Goal: Information Seeking & Learning: Find specific fact

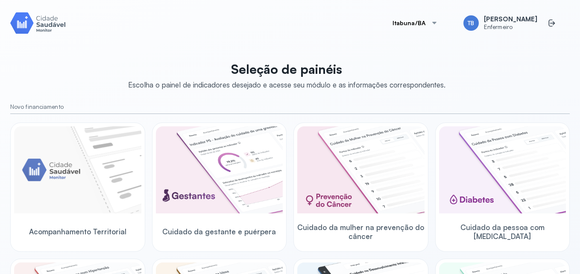
click at [522, 42] on div "Itabuna/BA TB Thayná Barboza Enfermeiro Seleção de painéis Escolha o painel de …" at bounding box center [289, 137] width 559 height 254
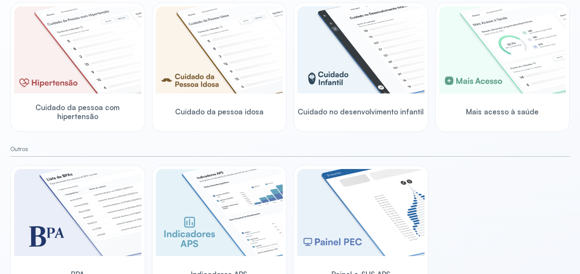
scroll to position [128, 0]
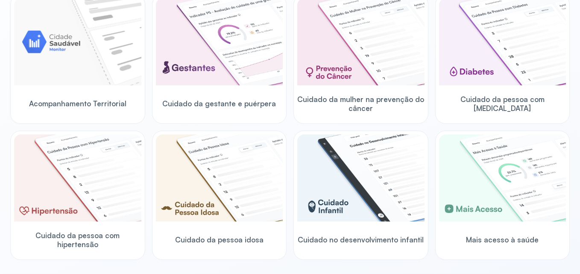
click at [82, 105] on span "Acompanhamento Territorial" at bounding box center [77, 103] width 97 height 9
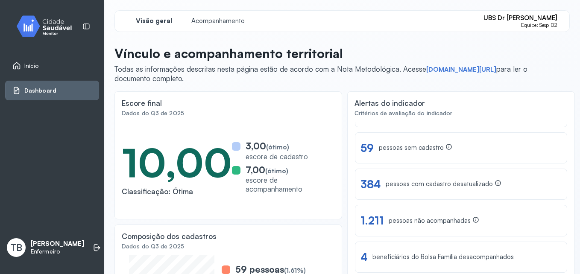
click at [76, 88] on link "Dashboard" at bounding box center [51, 90] width 79 height 9
click at [44, 89] on span "Dashboard" at bounding box center [40, 90] width 32 height 7
click at [30, 70] on div "Início" at bounding box center [25, 65] width 26 height 9
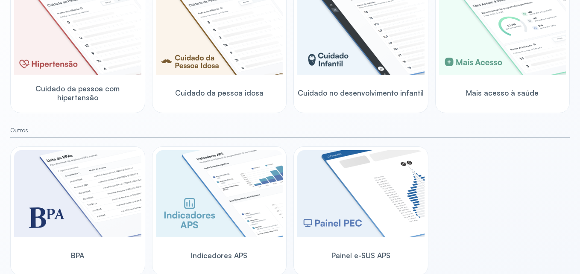
scroll to position [294, 0]
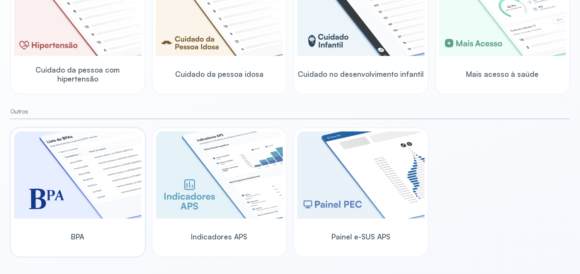
click at [115, 190] on img at bounding box center [77, 175] width 127 height 87
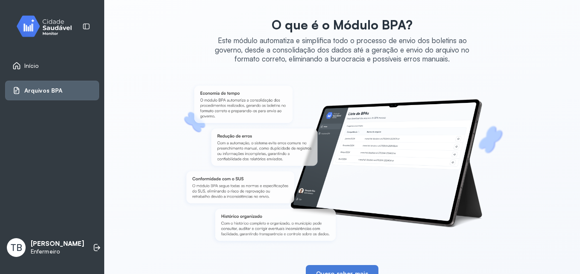
click at [23, 66] on div "Início" at bounding box center [25, 65] width 26 height 9
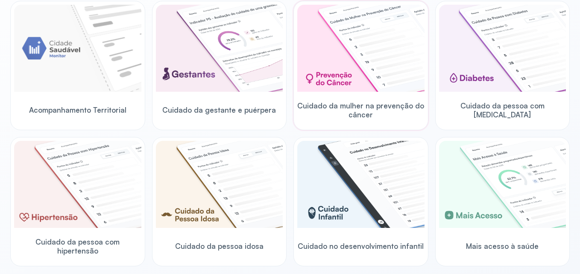
scroll to position [128, 0]
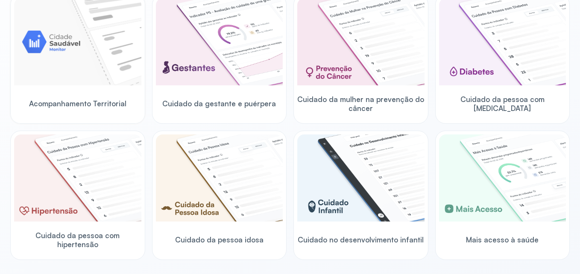
click at [77, 87] on div at bounding box center [77, 42] width 127 height 89
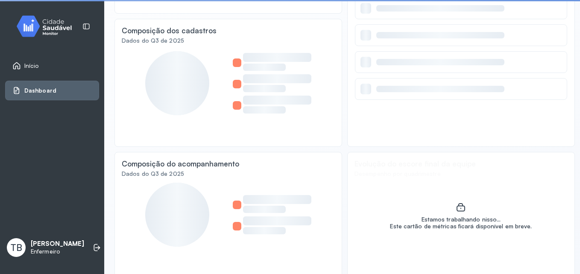
scroll to position [212, 0]
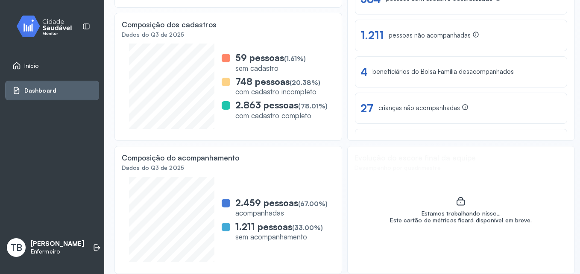
click at [35, 64] on span "Início" at bounding box center [31, 65] width 15 height 7
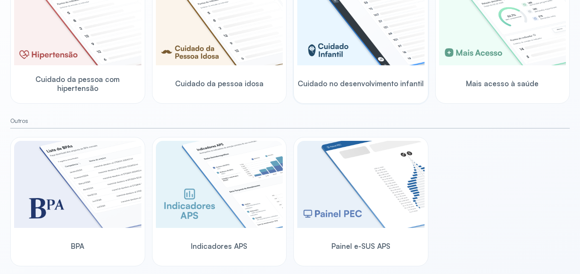
scroll to position [294, 0]
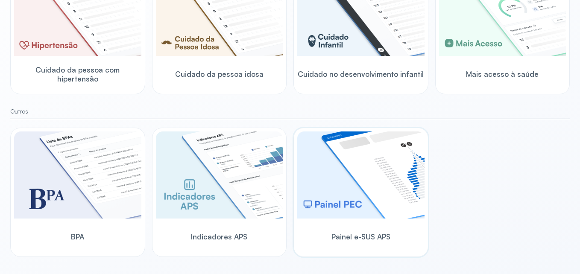
click at [363, 173] on img at bounding box center [360, 175] width 127 height 87
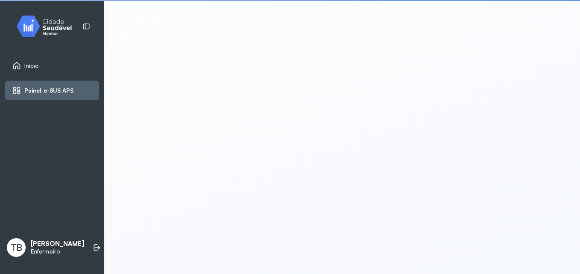
scroll to position [2, 0]
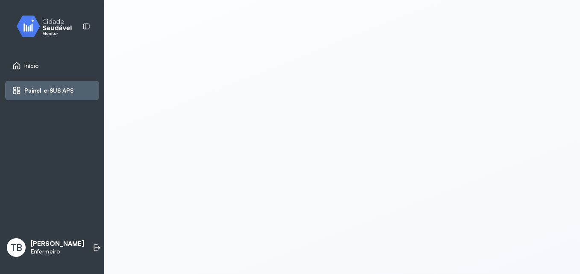
click at [26, 65] on span "Início" at bounding box center [31, 65] width 15 height 7
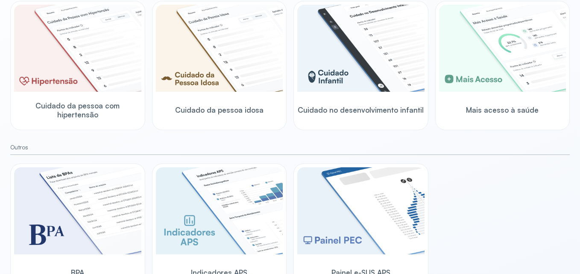
scroll to position [294, 0]
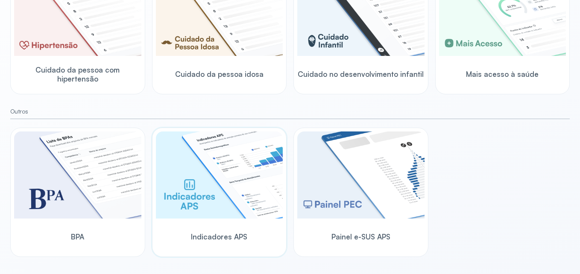
click at [231, 170] on img at bounding box center [219, 175] width 127 height 87
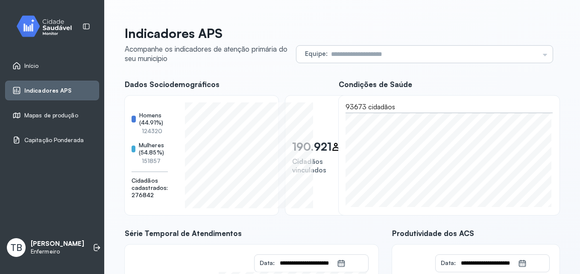
click at [533, 57] on div "Equipe Todas as equipes UBS DR JOSE MARIA DE MAGALHAES UBS JOSE EDITES USF JACI…" at bounding box center [424, 54] width 256 height 17
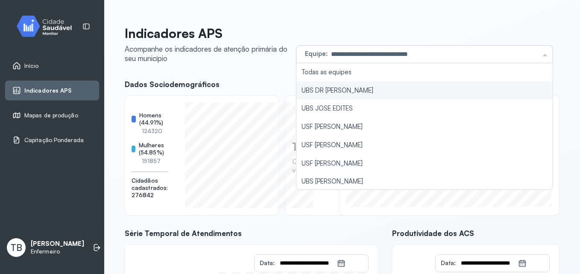
click at [475, 86] on li "UBS DR JOSE MARIA DE MAGALHAES" at bounding box center [424, 91] width 256 height 18
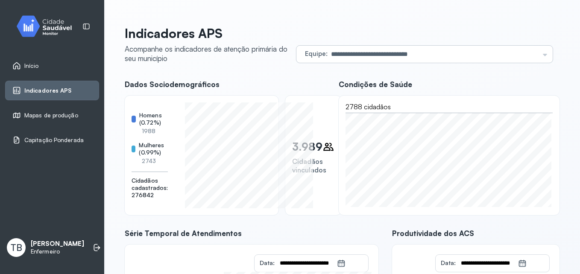
click at [516, 55] on input "**********" at bounding box center [433, 54] width 211 height 17
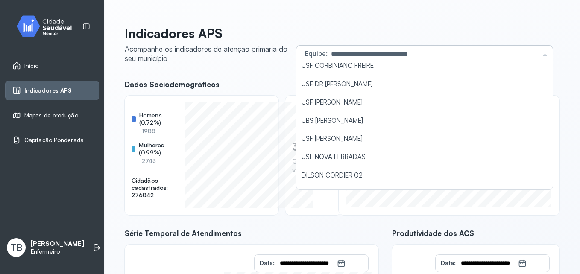
scroll to position [811, 0]
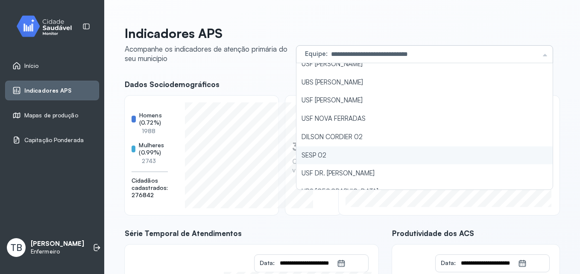
type input "*******"
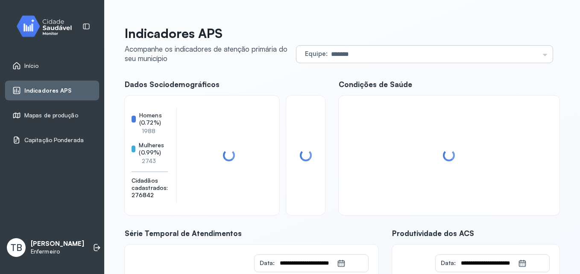
click at [361, 152] on div "Indicadores APS Acompanhe os indicadores de atenção primária do seu município E…" at bounding box center [342, 221] width 435 height 390
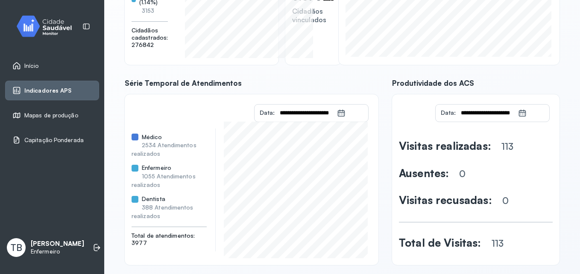
scroll to position [162, 0]
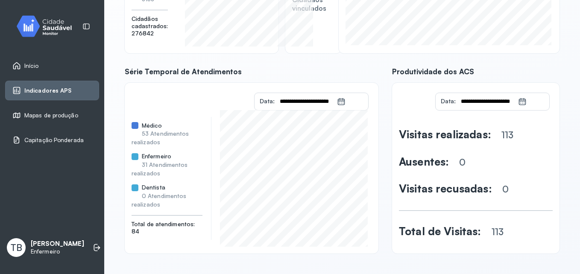
click at [520, 103] on icon at bounding box center [522, 103] width 4 height 2
click at [519, 101] on icon at bounding box center [522, 99] width 6 height 3
click at [506, 99] on input "**********" at bounding box center [487, 101] width 62 height 17
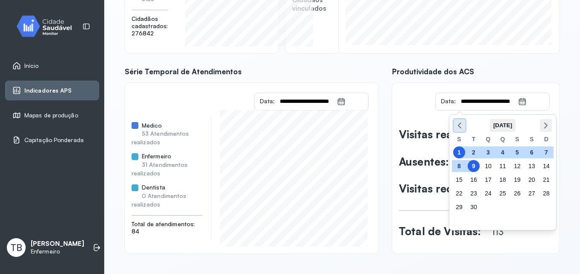
click at [460, 122] on icon "button" at bounding box center [459, 125] width 10 height 10
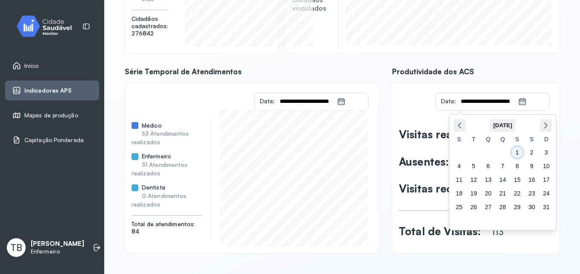
click at [516, 151] on div "1" at bounding box center [517, 152] width 12 height 12
click at [535, 105] on div "**********" at bounding box center [493, 101] width 114 height 17
type input "**********"
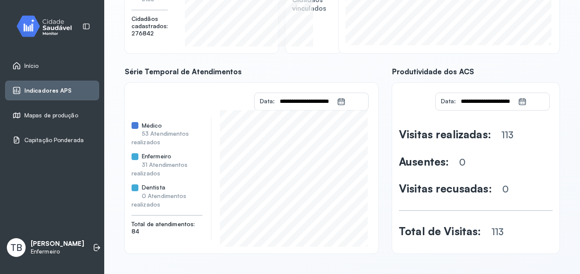
click at [534, 120] on div "Visitas realizadas: 113 Ausentes: 0 Visitas recusadas: 0 Total de Visitas: 113" at bounding box center [476, 183] width 154 height 128
click at [338, 102] on icon at bounding box center [341, 101] width 9 height 9
click at [337, 102] on icon at bounding box center [341, 101] width 9 height 9
click at [330, 100] on input "**********" at bounding box center [306, 101] width 62 height 17
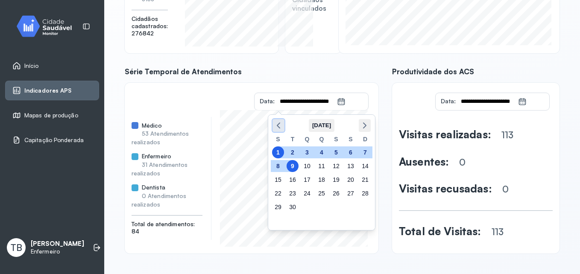
click at [279, 124] on polyline "button" at bounding box center [278, 125] width 3 height 5
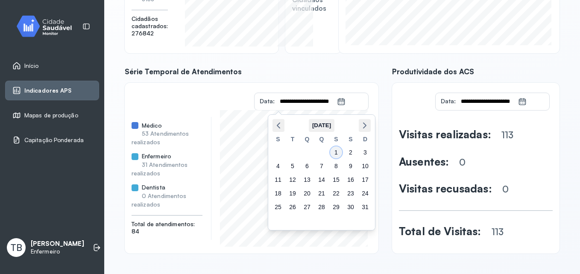
click at [336, 147] on div "1" at bounding box center [336, 152] width 12 height 12
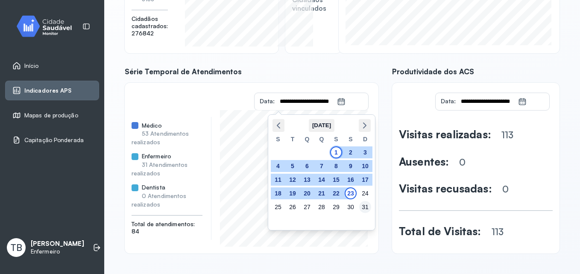
type input "**********"
click at [363, 207] on div "31" at bounding box center [365, 207] width 12 height 12
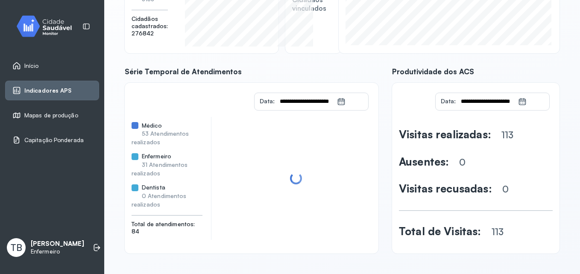
click at [519, 101] on icon at bounding box center [522, 99] width 6 height 3
click at [505, 103] on input "**********" at bounding box center [487, 101] width 62 height 17
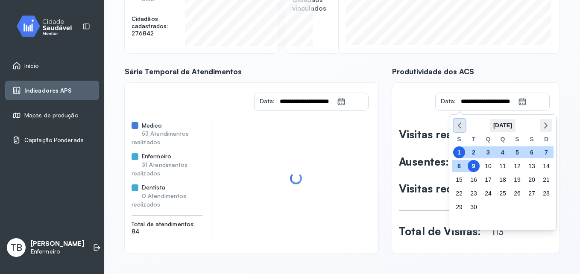
click at [463, 125] on icon "button" at bounding box center [459, 125] width 10 height 10
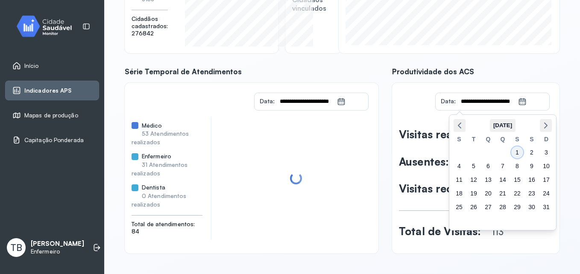
click at [518, 153] on div "1" at bounding box center [517, 152] width 12 height 12
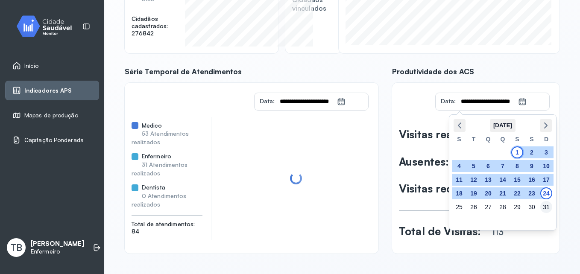
type input "**********"
click at [546, 209] on div "31" at bounding box center [546, 207] width 12 height 12
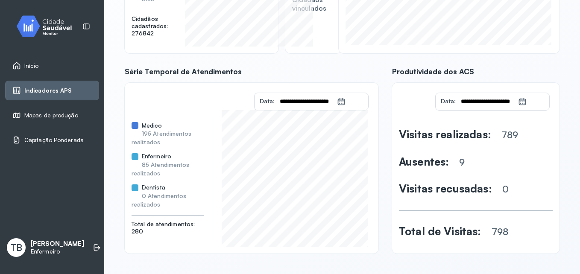
click at [51, 115] on span "Mapas de produção" at bounding box center [51, 115] width 54 height 7
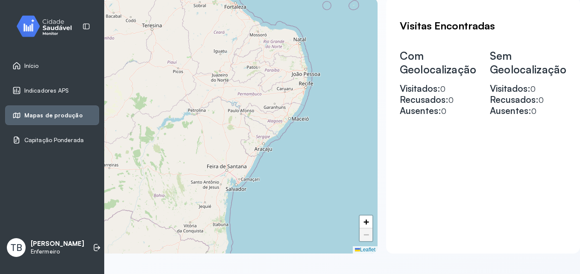
scroll to position [214, 93]
click at [363, 217] on span "+" at bounding box center [366, 222] width 6 height 11
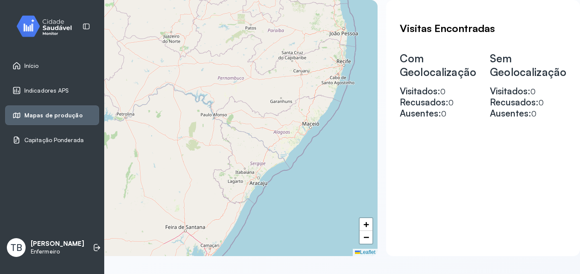
drag, startPoint x: 305, startPoint y: 137, endPoint x: 243, endPoint y: 151, distance: 63.5
click at [243, 151] on div "+ − Leaflet" at bounding box center [207, 128] width 342 height 256
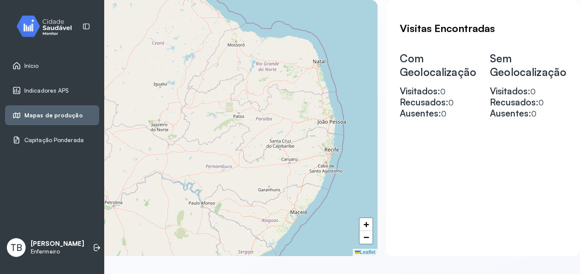
drag, startPoint x: 276, startPoint y: 94, endPoint x: 264, endPoint y: 182, distance: 88.8
click at [264, 182] on div "+ − Leaflet" at bounding box center [207, 128] width 342 height 256
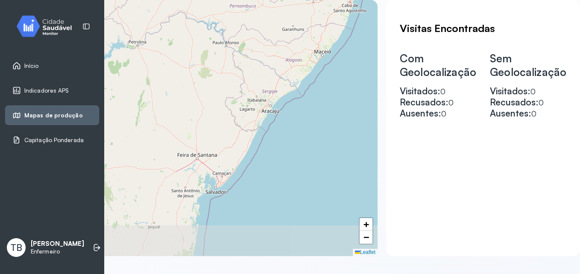
drag, startPoint x: 265, startPoint y: 209, endPoint x: 290, endPoint y: 48, distance: 162.8
click at [290, 48] on div "+ − Leaflet" at bounding box center [207, 128] width 342 height 256
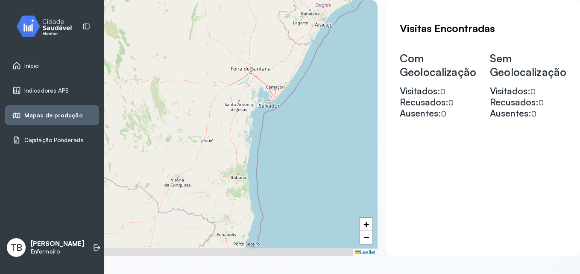
drag, startPoint x: 224, startPoint y: 128, endPoint x: 268, endPoint y: 50, distance: 89.7
click at [268, 50] on div "+ − Leaflet" at bounding box center [207, 128] width 342 height 256
click at [233, 177] on div "+ − Leaflet" at bounding box center [207, 128] width 342 height 256
click at [363, 225] on span "+" at bounding box center [366, 224] width 6 height 11
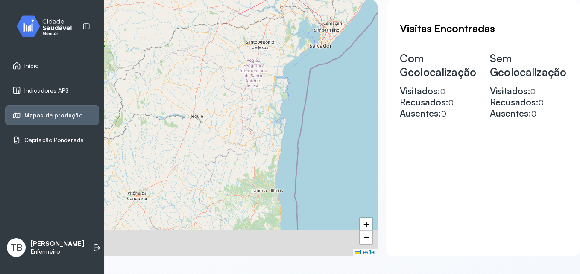
drag, startPoint x: 316, startPoint y: 213, endPoint x: 304, endPoint y: 175, distance: 39.8
click at [304, 175] on div "+ − Leaflet" at bounding box center [207, 128] width 342 height 256
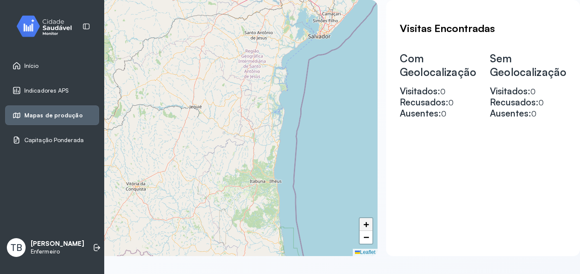
click at [360, 222] on link "+" at bounding box center [366, 224] width 13 height 13
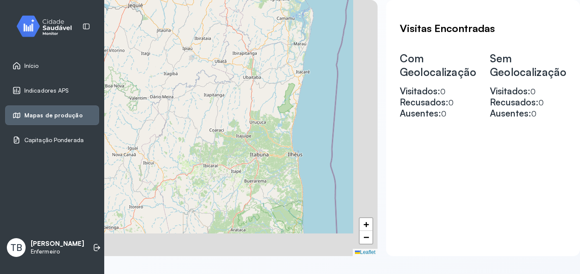
drag, startPoint x: 325, startPoint y: 213, endPoint x: 275, endPoint y: 133, distance: 93.7
click at [275, 133] on div "+ − Leaflet" at bounding box center [207, 128] width 342 height 256
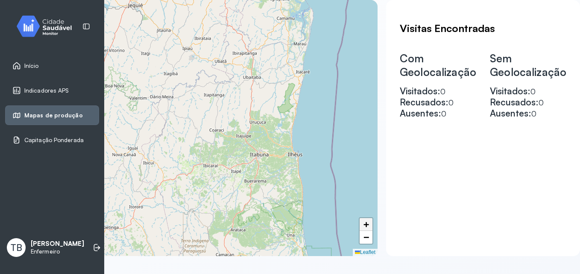
click at [363, 226] on span "+" at bounding box center [366, 224] width 6 height 11
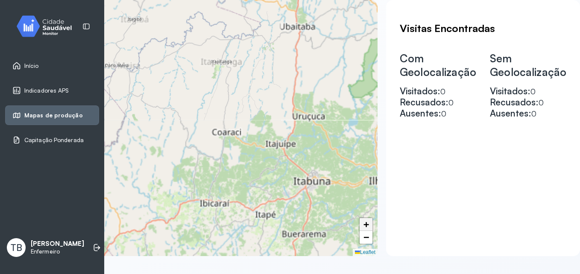
click at [363, 226] on span "+" at bounding box center [366, 224] width 6 height 11
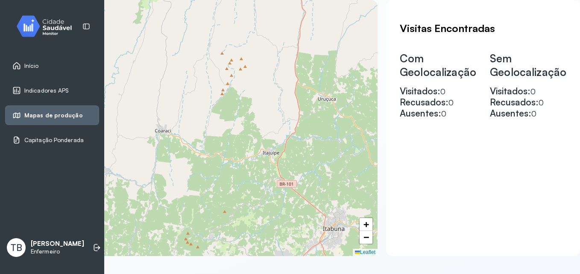
drag, startPoint x: 328, startPoint y: 207, endPoint x: 245, endPoint y: 202, distance: 83.0
click at [245, 202] on div "+ − Leaflet" at bounding box center [207, 128] width 342 height 256
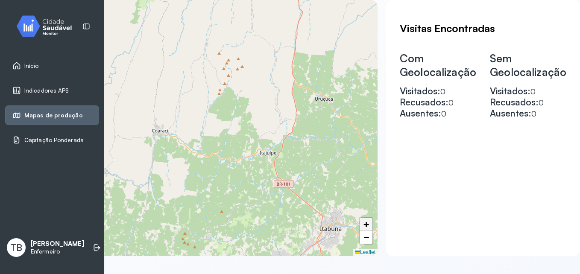
click at [363, 221] on span "+" at bounding box center [366, 224] width 6 height 11
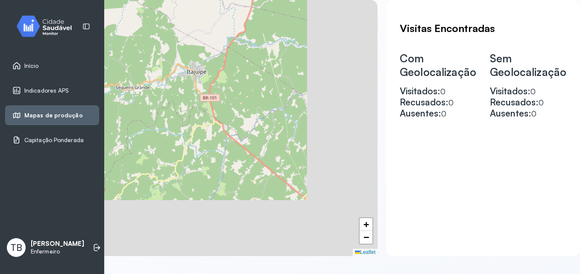
drag, startPoint x: 302, startPoint y: 217, endPoint x: 187, endPoint y: 120, distance: 150.1
click at [187, 120] on div "+ − Leaflet" at bounding box center [207, 128] width 342 height 256
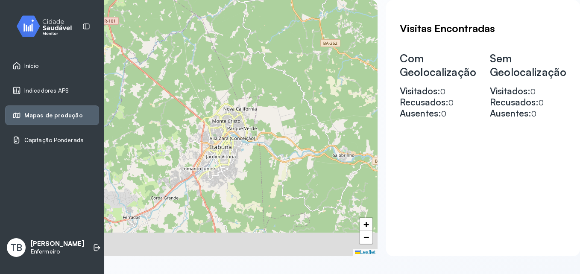
drag, startPoint x: 313, startPoint y: 199, endPoint x: 223, endPoint y: 128, distance: 114.7
click at [223, 128] on div "+ − Leaflet" at bounding box center [207, 128] width 342 height 256
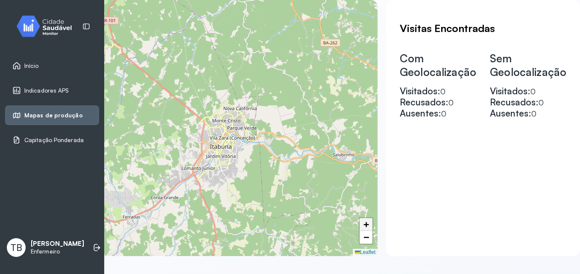
click at [363, 222] on span "+" at bounding box center [366, 224] width 6 height 11
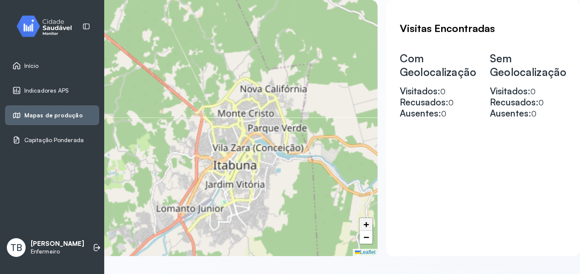
click at [363, 222] on span "+" at bounding box center [366, 224] width 6 height 11
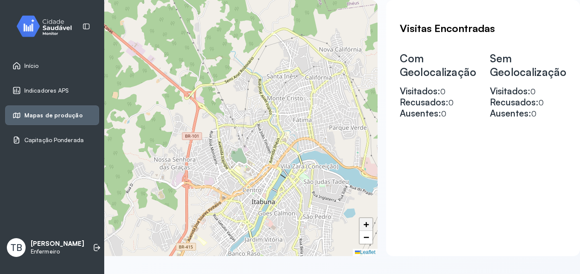
click at [363, 222] on span "+" at bounding box center [366, 224] width 6 height 11
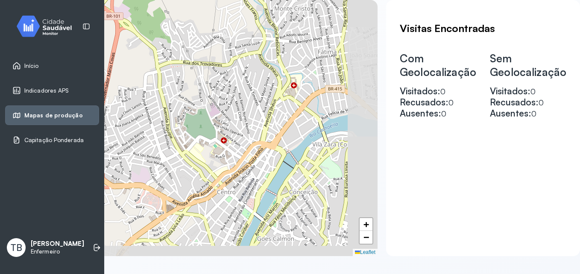
drag, startPoint x: 298, startPoint y: 191, endPoint x: 258, endPoint y: 147, distance: 59.8
click at [258, 147] on div "+ − Leaflet" at bounding box center [207, 128] width 342 height 256
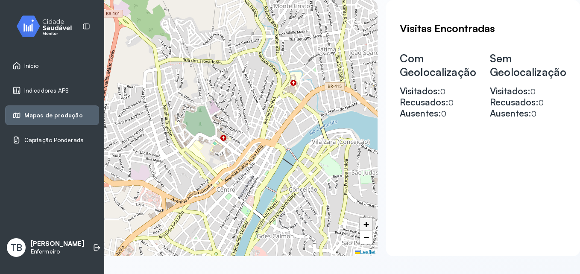
click at [364, 222] on span "+" at bounding box center [366, 224] width 6 height 11
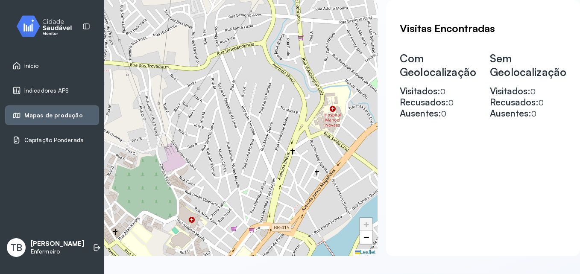
drag, startPoint x: 334, startPoint y: 195, endPoint x: 284, endPoint y: 268, distance: 88.5
click at [284, 268] on div "Mapa de Produção Acompanhe os indicadores de atenção primária do seu minicípio …" at bounding box center [342, 137] width 476 height 274
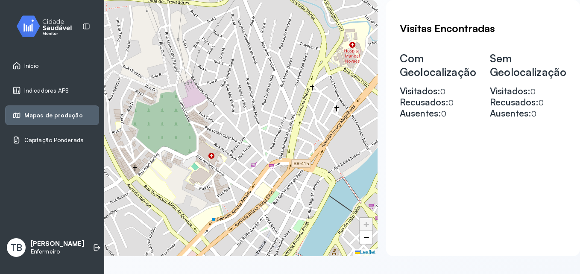
drag, startPoint x: 307, startPoint y: 167, endPoint x: 330, endPoint y: 102, distance: 69.1
click at [330, 102] on div "+ − Leaflet" at bounding box center [207, 128] width 342 height 256
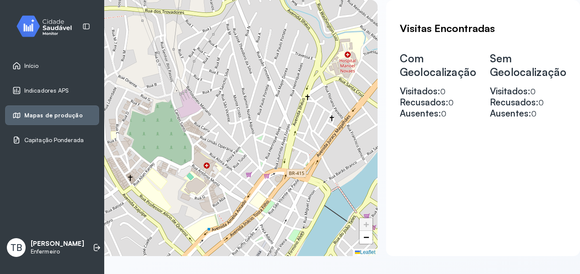
drag, startPoint x: 241, startPoint y: 155, endPoint x: 237, endPoint y: 164, distance: 10.9
click at [237, 164] on div "+ − Leaflet" at bounding box center [207, 128] width 342 height 256
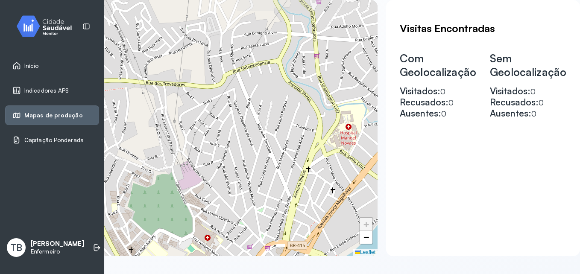
drag, startPoint x: 260, startPoint y: 102, endPoint x: 261, endPoint y: 174, distance: 72.2
click at [261, 174] on div "+ − Leaflet" at bounding box center [207, 128] width 342 height 256
click at [363, 223] on span "+" at bounding box center [366, 224] width 6 height 11
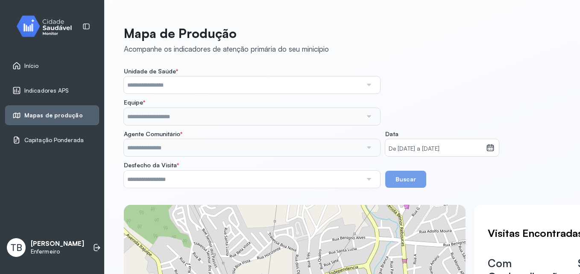
scroll to position [0, 0]
click at [370, 86] on div at bounding box center [369, 84] width 13 height 17
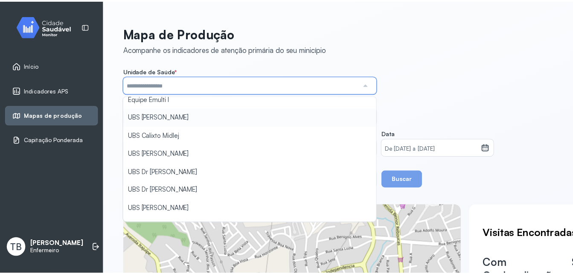
scroll to position [85, 0]
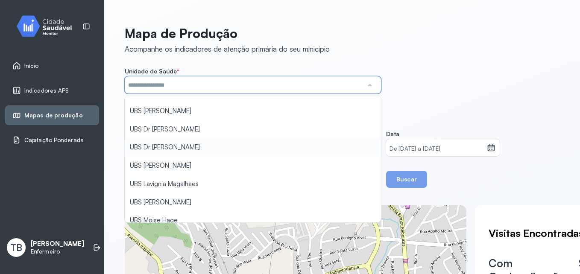
click at [300, 151] on div "Unidade de Saúde * Conjunto Penal de Itabuna Consultorio na Rua MII Equipe Emul…" at bounding box center [342, 127] width 435 height 120
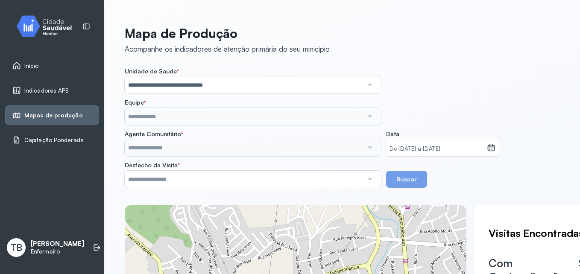
click at [373, 116] on div at bounding box center [369, 116] width 13 height 17
click at [492, 146] on icon at bounding box center [491, 147] width 9 height 9
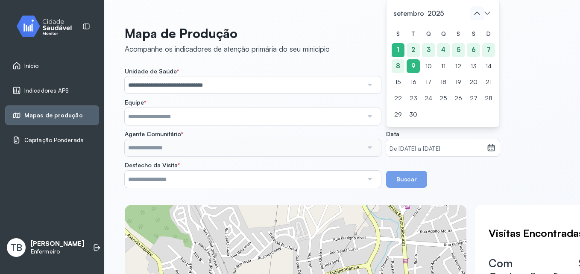
click at [476, 14] on icon at bounding box center [477, 13] width 6 height 3
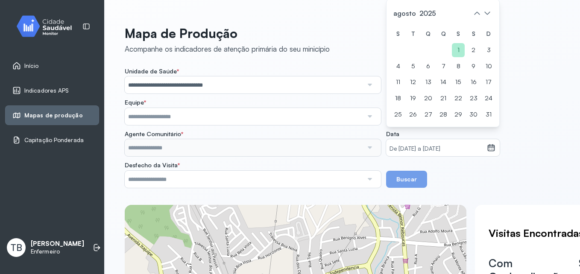
click at [458, 47] on div "1" at bounding box center [458, 50] width 13 height 14
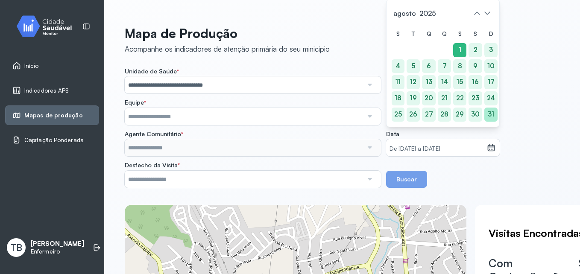
click at [489, 114] on div "31" at bounding box center [490, 115] width 13 height 14
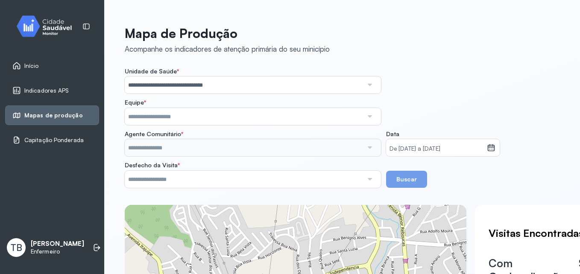
click at [370, 115] on div at bounding box center [369, 116] width 13 height 17
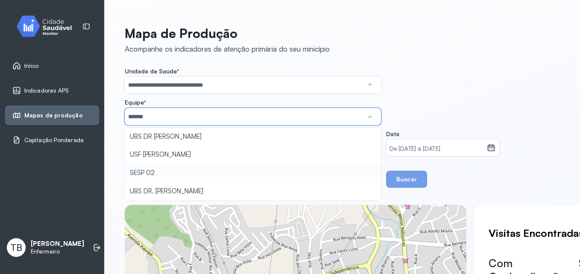
click at [326, 167] on div "**********" at bounding box center [342, 127] width 435 height 120
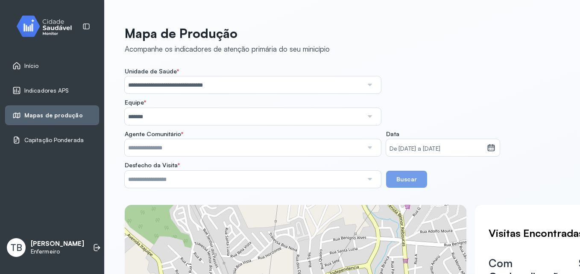
click at [369, 147] on div at bounding box center [369, 147] width 13 height 17
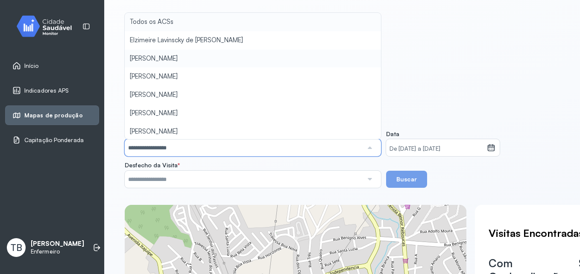
click at [343, 60] on div "**********" at bounding box center [342, 244] width 435 height 436
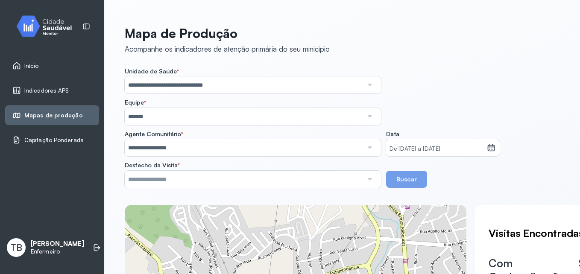
click at [370, 178] on div at bounding box center [369, 179] width 13 height 17
click at [324, 128] on div "**********" at bounding box center [342, 127] width 435 height 120
click at [412, 181] on button "Buscar" at bounding box center [406, 179] width 41 height 17
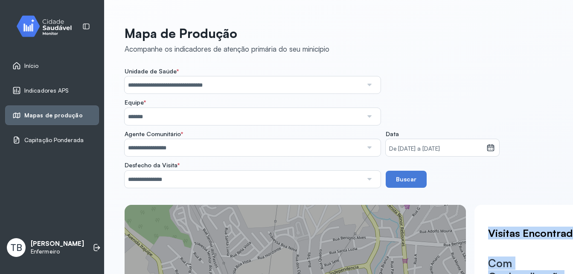
drag, startPoint x: 405, startPoint y: 272, endPoint x: 476, endPoint y: 272, distance: 70.5
click at [476, 272] on div "**********" at bounding box center [338, 137] width 469 height 274
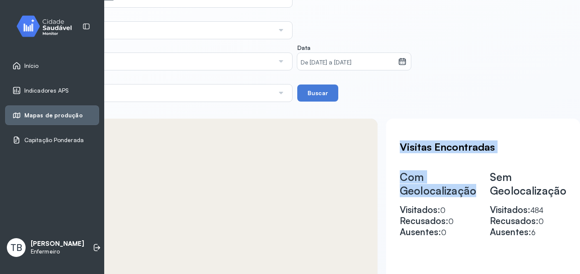
scroll to position [86, 93]
click at [456, 108] on div "**********" at bounding box center [253, 158] width 435 height 436
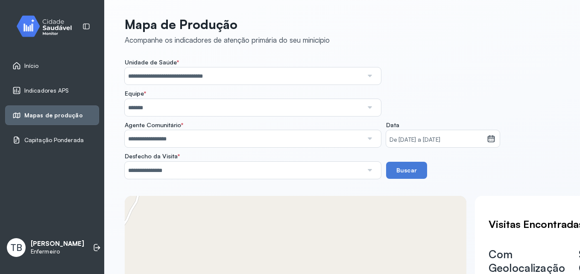
scroll to position [0, 0]
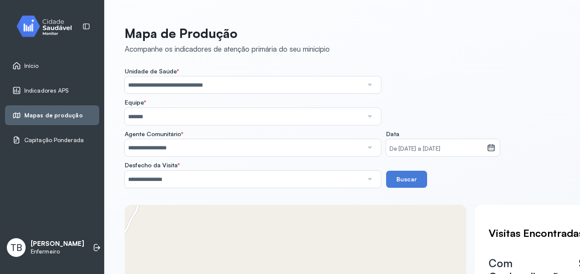
click at [368, 149] on div at bounding box center [369, 147] width 13 height 17
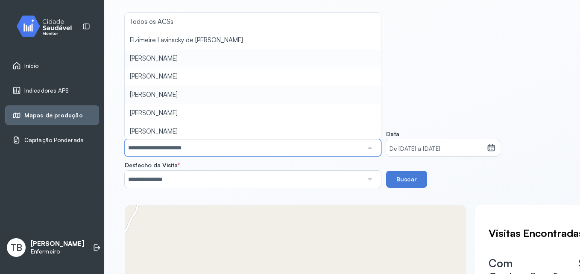
click at [326, 100] on div "**********" at bounding box center [342, 127] width 435 height 120
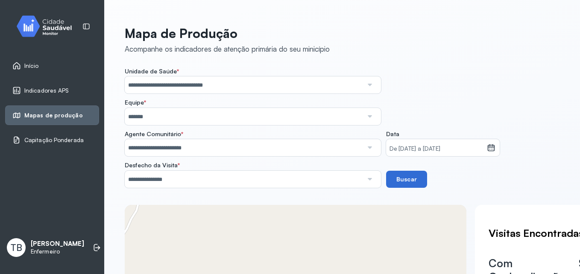
click at [410, 176] on button "Buscar" at bounding box center [406, 179] width 41 height 17
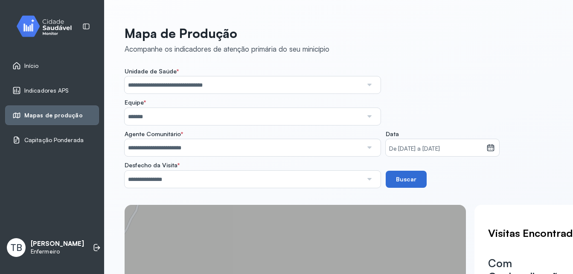
click at [407, 178] on button "Buscar" at bounding box center [406, 179] width 41 height 17
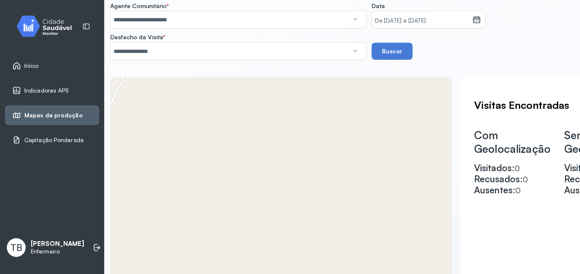
scroll to position [128, 0]
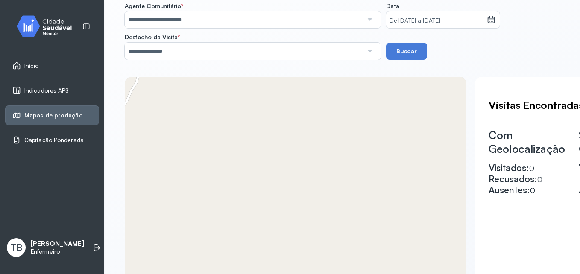
click at [369, 19] on div at bounding box center [369, 19] width 13 height 17
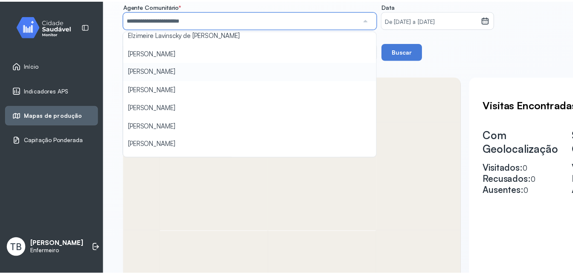
scroll to position [43, 0]
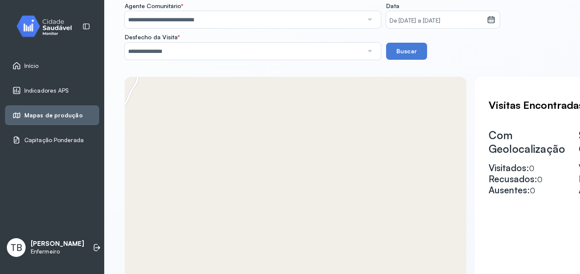
click at [327, 123] on div "**********" at bounding box center [342, 116] width 435 height 436
click at [397, 55] on button "Buscar" at bounding box center [406, 51] width 41 height 17
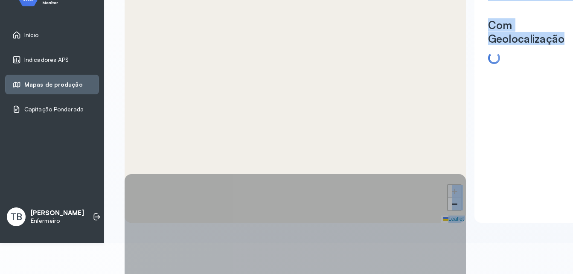
scroll to position [58, 0]
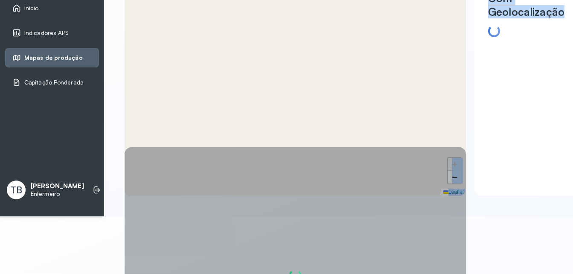
drag, startPoint x: 426, startPoint y: 271, endPoint x: 488, endPoint y: 269, distance: 61.5
click at [488, 217] on html "**********" at bounding box center [286, 79] width 573 height 274
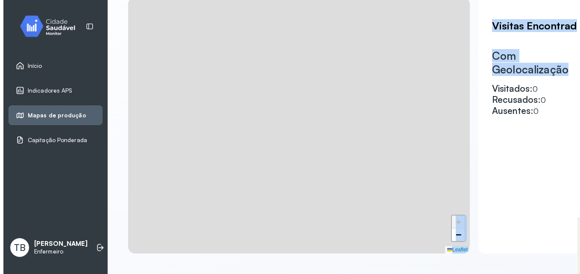
scroll to position [0, 0]
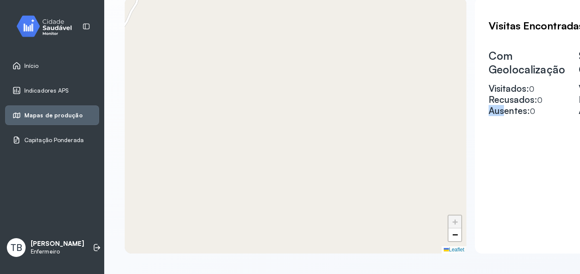
drag, startPoint x: 488, startPoint y: 269, endPoint x: 503, endPoint y: 213, distance: 58.4
click at [503, 213] on div "+ − Leaflet Visitas Encontradas Com Geolocalização Visitados: 0 Recusados: 0 Au…" at bounding box center [342, 125] width 435 height 256
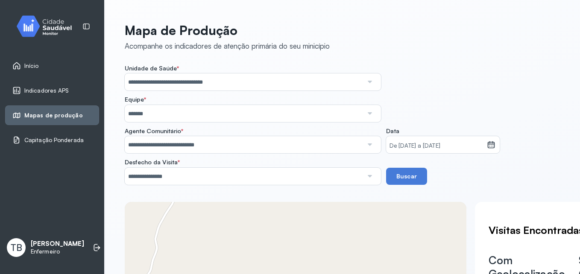
scroll to position [0, 0]
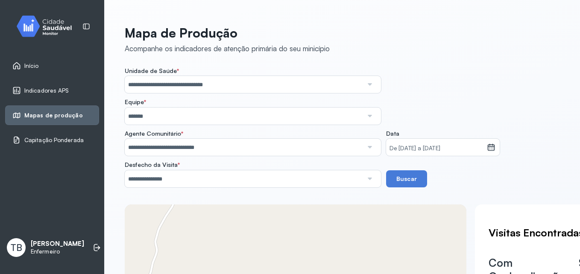
click at [369, 178] on div at bounding box center [369, 178] width 13 height 17
click at [435, 96] on div "**********" at bounding box center [342, 127] width 435 height 120
click at [370, 117] on div at bounding box center [369, 116] width 13 height 17
click at [413, 101] on div "**********" at bounding box center [342, 127] width 435 height 120
click at [58, 139] on span "Capitação Ponderada" at bounding box center [53, 140] width 59 height 7
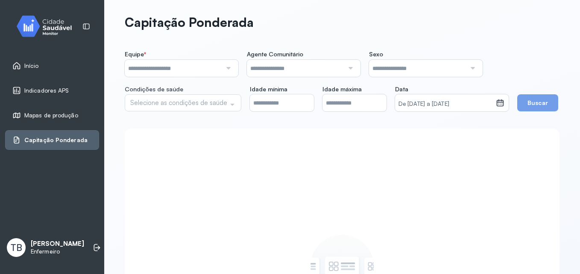
scroll to position [0, 0]
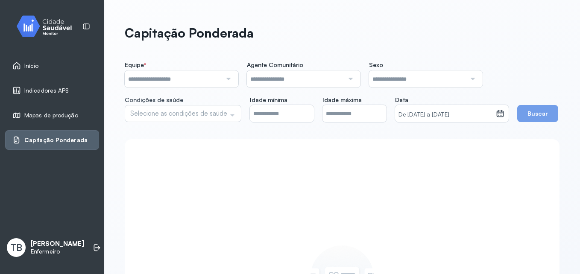
click at [228, 79] on div at bounding box center [228, 78] width 12 height 17
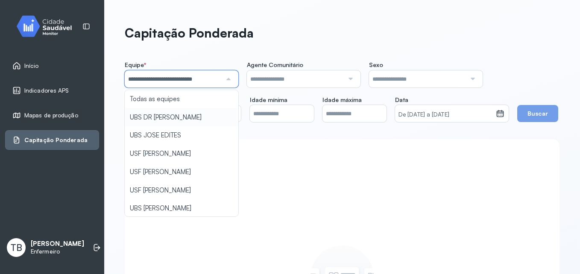
click at [206, 118] on div "**********" at bounding box center [342, 91] width 435 height 61
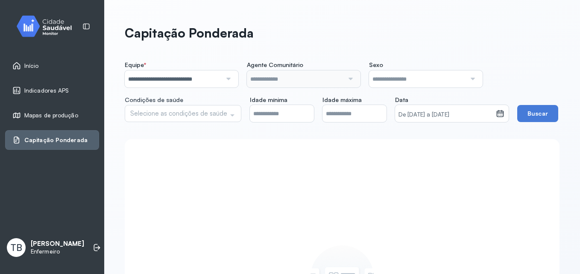
click at [227, 79] on div at bounding box center [228, 78] width 12 height 17
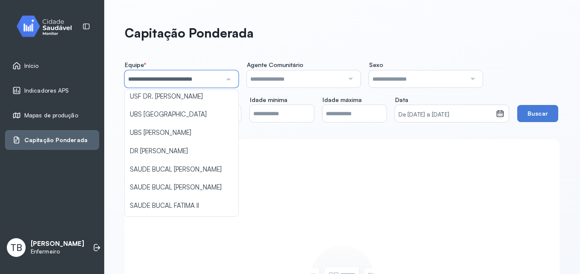
scroll to position [897, 0]
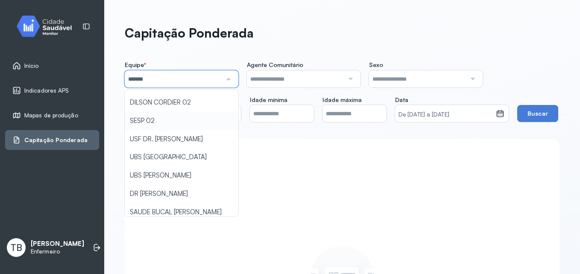
click at [203, 105] on div "Equipe * ******* Todas as equipes UBS DR JOSE MARIA DE MAGALHAES UBS JOSE EDITE…" at bounding box center [342, 91] width 435 height 61
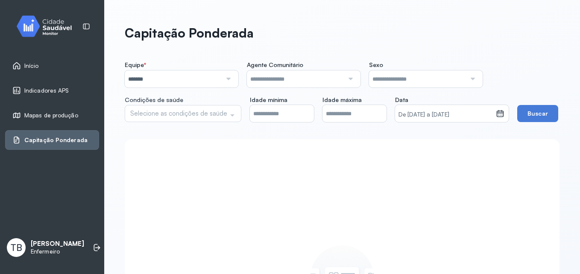
click at [421, 79] on input "text" at bounding box center [417, 78] width 97 height 17
click at [392, 99] on div "Equipe * ******* Todas as equipes UBS DR JOSE MARIA DE MAGALHAES UBS JOSE EDITE…" at bounding box center [342, 91] width 435 height 61
click at [349, 79] on div at bounding box center [350, 78] width 12 height 17
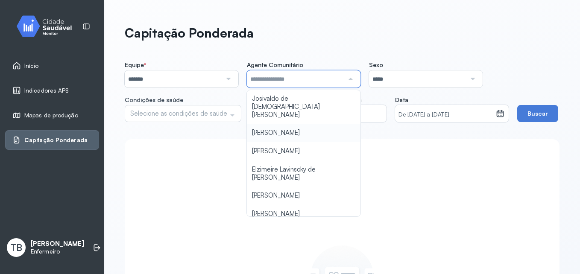
scroll to position [171, 0]
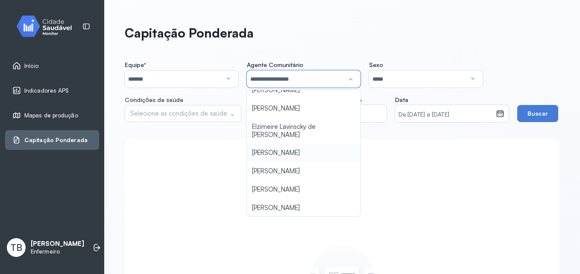
click at [329, 122] on div "Equipe * ******* Todas as equipes UBS DR JOSE MARIA DE MAGALHAES UBS JOSE EDITE…" at bounding box center [342, 91] width 435 height 61
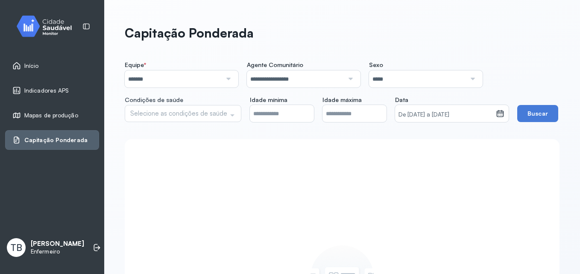
click at [231, 117] on div "Equipe * ******* Todas as equipes UBS DR JOSE MARIA DE MAGALHAES UBS JOSE EDITE…" at bounding box center [342, 91] width 435 height 61
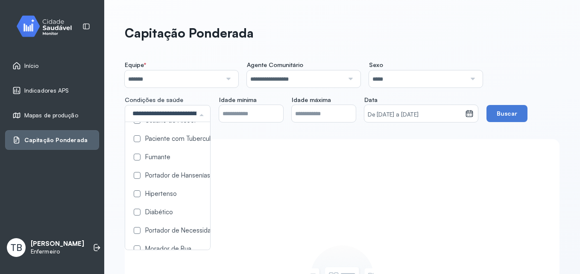
scroll to position [85, 0]
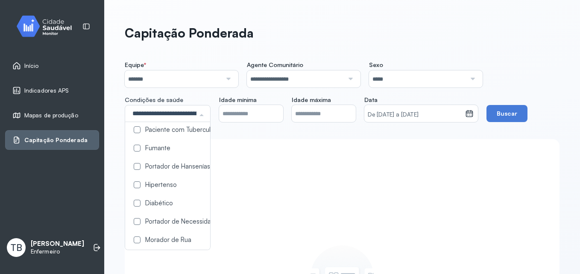
click at [137, 185] on label at bounding box center [137, 184] width 7 height 7
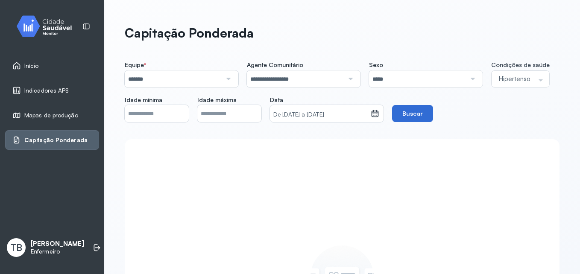
click at [423, 118] on button "Buscar" at bounding box center [412, 113] width 41 height 17
click at [415, 113] on button "Buscar" at bounding box center [412, 113] width 41 height 17
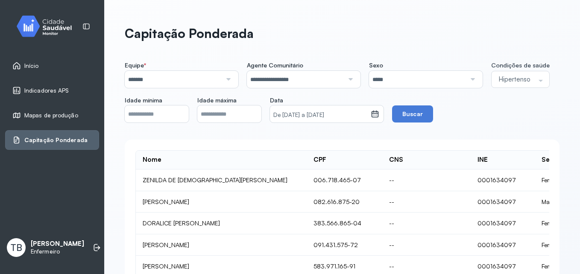
click at [47, 91] on span "Indicadores APS" at bounding box center [46, 90] width 45 height 7
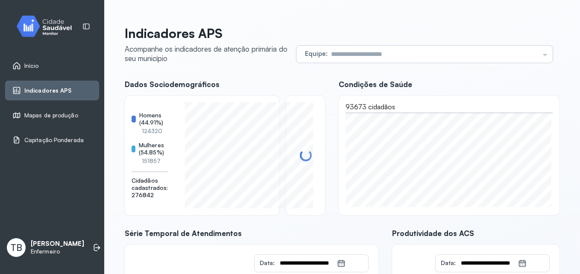
click at [541, 54] on div "Equipe Todas as equipes UBS DR JOSE MARIA DE MAGALHAES UBS JOSE EDITES USF JACI…" at bounding box center [424, 54] width 256 height 17
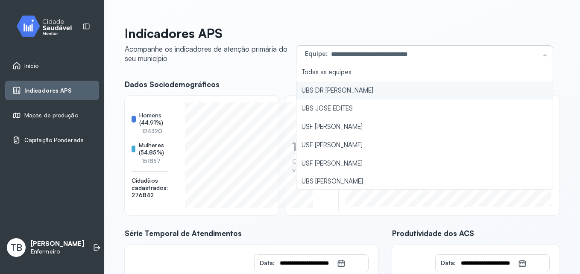
click at [477, 94] on li "UBS DR JOSE MARIA DE MAGALHAES" at bounding box center [424, 91] width 256 height 18
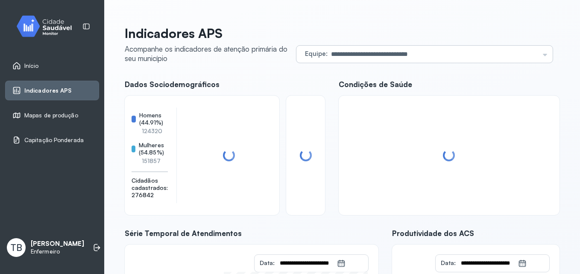
click at [539, 58] on div "**********" at bounding box center [424, 54] width 256 height 17
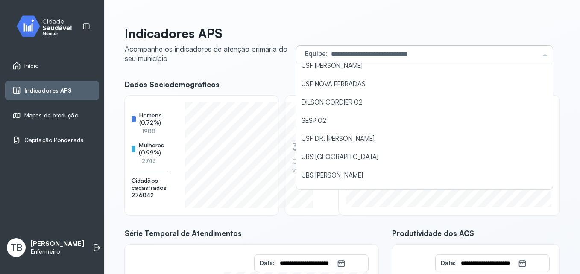
scroll to position [854, 0]
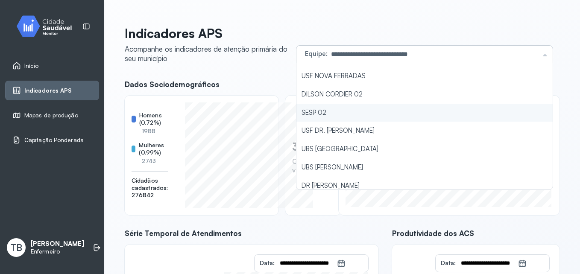
type input "*******"
click at [447, 119] on li "SESP 02" at bounding box center [424, 113] width 256 height 18
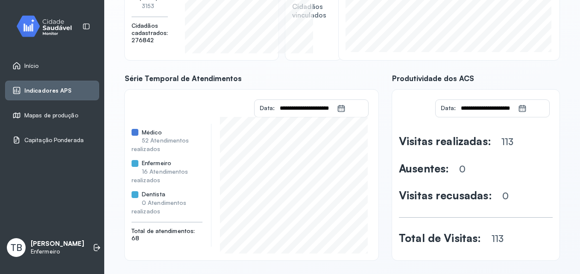
scroll to position [162, 0]
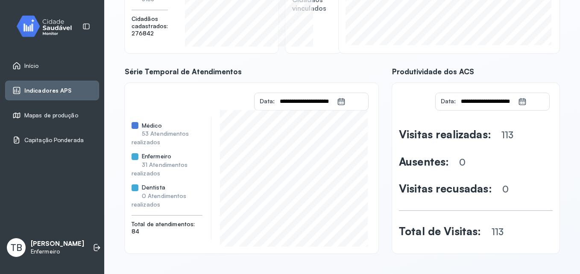
click at [519, 102] on icon at bounding box center [522, 101] width 9 height 9
click at [521, 104] on icon at bounding box center [522, 102] width 7 height 6
click at [518, 100] on icon at bounding box center [522, 101] width 9 height 9
click at [510, 99] on input "**********" at bounding box center [487, 101] width 62 height 17
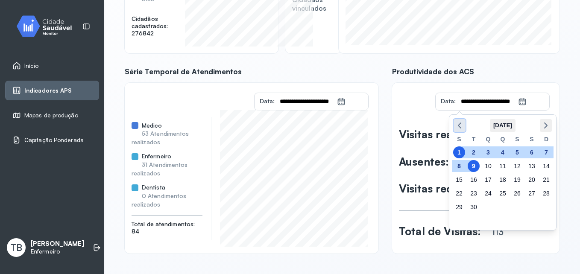
click at [459, 125] on polyline "button" at bounding box center [459, 125] width 3 height 5
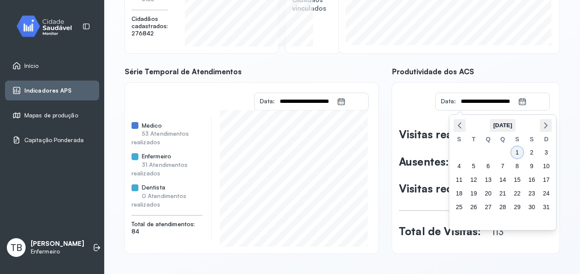
click at [516, 150] on div "1" at bounding box center [517, 152] width 12 height 12
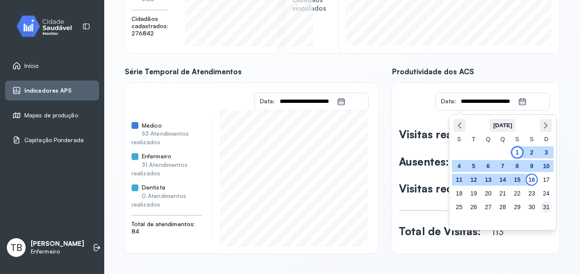
type input "**********"
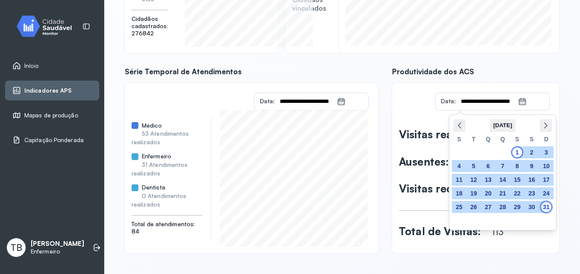
click at [544, 209] on div "31" at bounding box center [546, 207] width 12 height 12
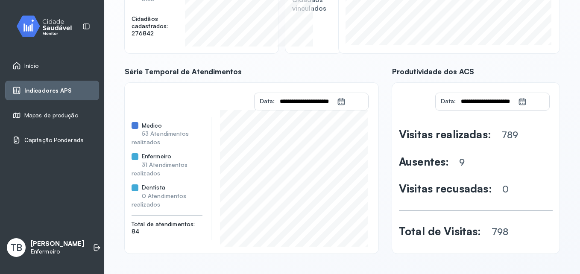
click at [329, 99] on input "**********" at bounding box center [306, 101] width 62 height 17
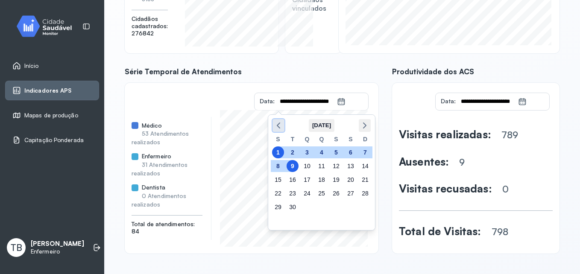
click at [281, 122] on icon "button" at bounding box center [278, 125] width 10 height 10
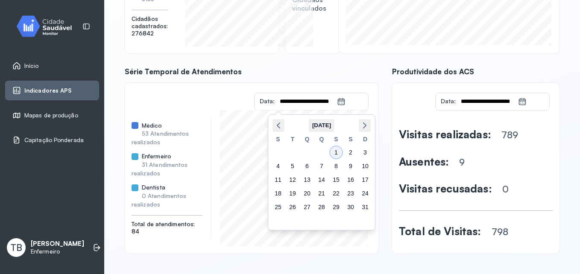
click at [336, 147] on div "1" at bounding box center [336, 152] width 12 height 12
type input "**********"
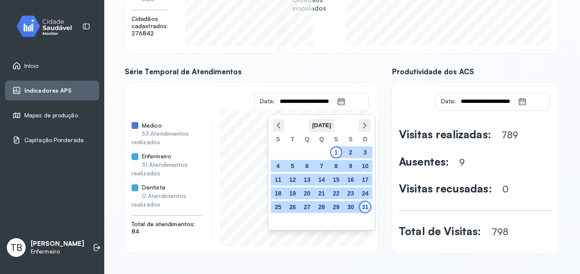
click at [366, 208] on div "31" at bounding box center [365, 207] width 12 height 12
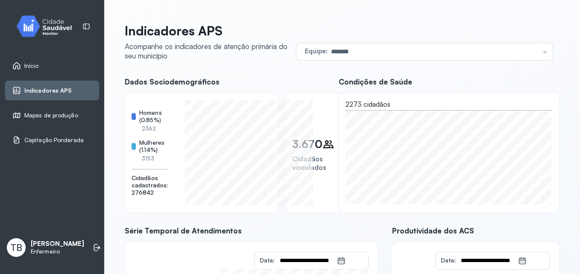
scroll to position [0, 0]
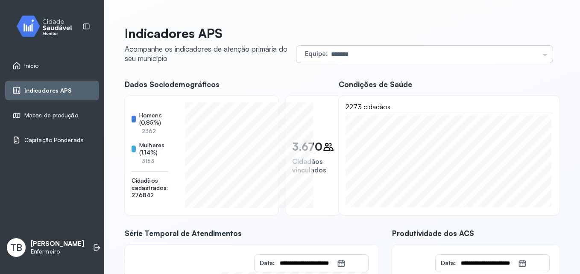
click at [533, 55] on div "Equipe ******* Todas as equipes UBS DR JOSE MARIA DE MAGALHAES UBS JOSE EDITES …" at bounding box center [424, 54] width 256 height 17
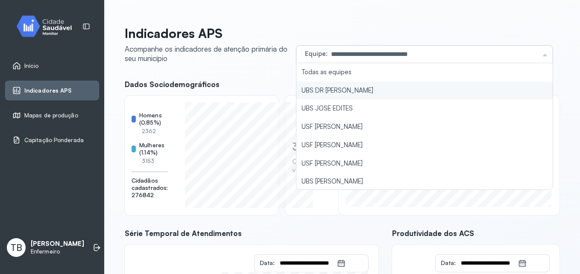
click at [492, 92] on li "UBS DR JOSE MARIA DE MAGALHAES" at bounding box center [424, 91] width 256 height 18
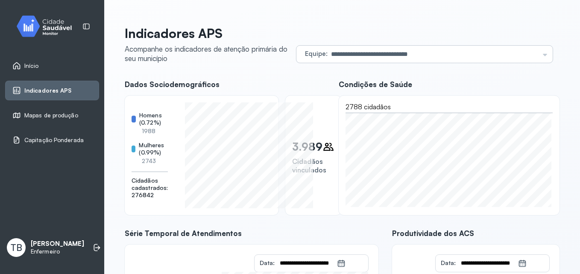
click at [533, 55] on div "**********" at bounding box center [424, 54] width 256 height 17
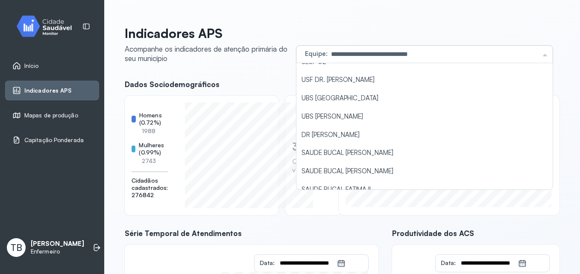
scroll to position [854, 0]
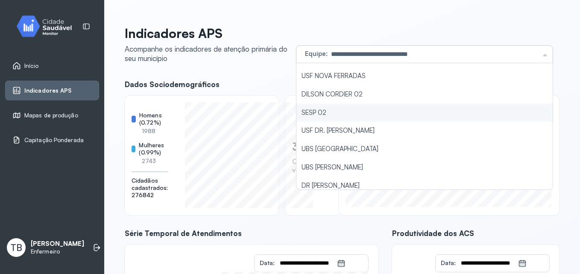
type input "*******"
click at [444, 118] on li "SESP 02" at bounding box center [424, 113] width 256 height 18
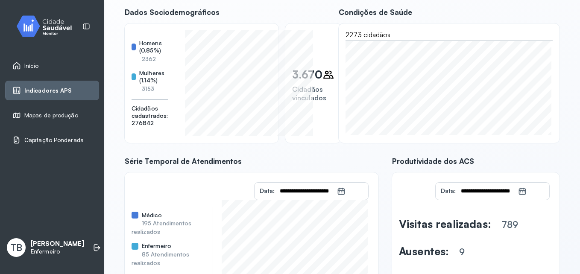
scroll to position [0, 0]
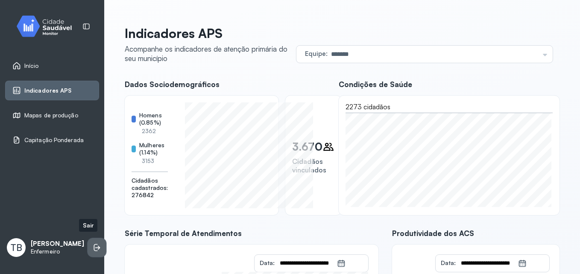
click at [93, 248] on icon at bounding box center [97, 247] width 9 height 9
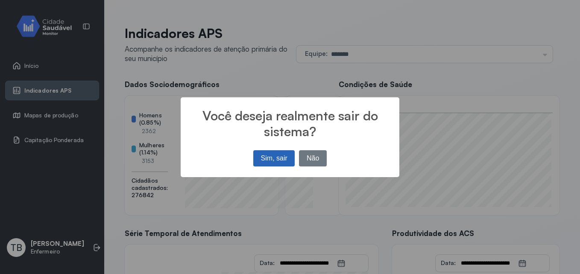
click at [275, 161] on button "Sim, sair" at bounding box center [273, 158] width 41 height 16
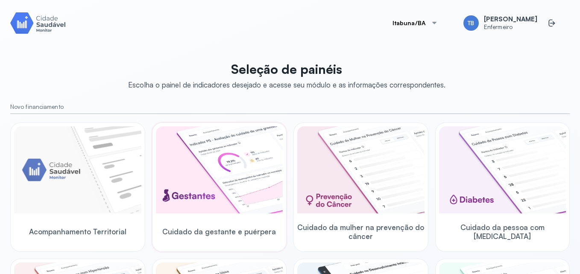
click at [213, 202] on img at bounding box center [219, 169] width 127 height 87
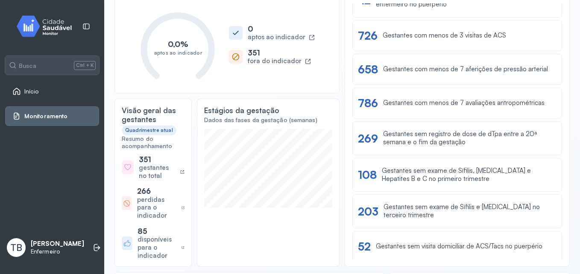
scroll to position [128, 0]
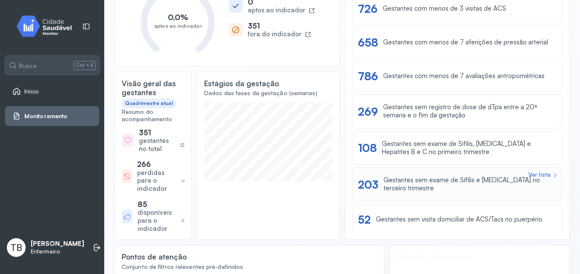
click at [533, 175] on div "Ver lista" at bounding box center [539, 174] width 22 height 7
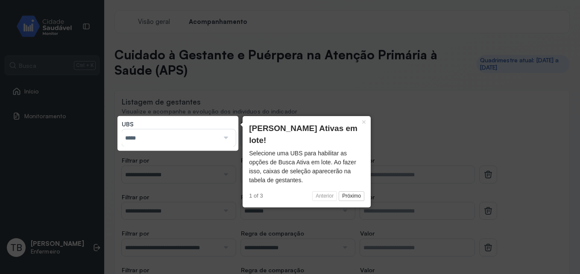
click at [224, 137] on div at bounding box center [225, 137] width 12 height 17
click at [222, 139] on div at bounding box center [225, 137] width 12 height 17
click at [227, 138] on div at bounding box center [225, 137] width 12 height 17
click at [350, 191] on button "Próximo" at bounding box center [352, 196] width 26 height 10
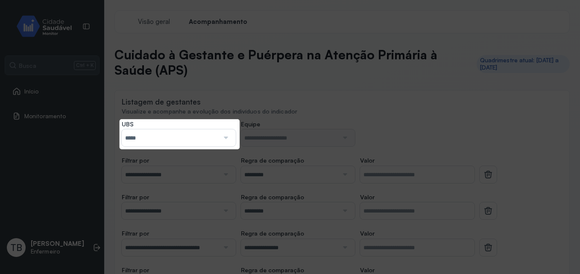
scroll to position [265, 0]
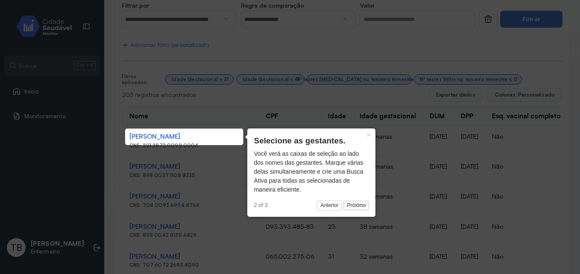
click at [358, 206] on button "Próximo" at bounding box center [356, 206] width 26 height 10
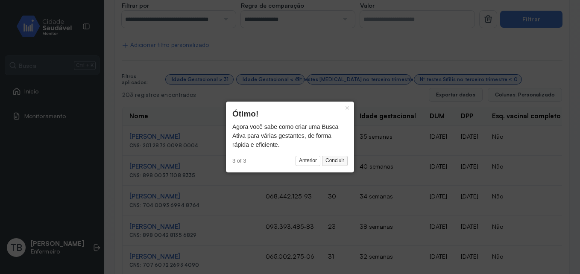
click at [335, 161] on button "Concluir" at bounding box center [335, 161] width 26 height 10
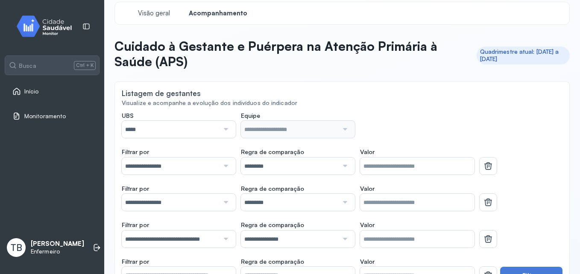
scroll to position [0, 0]
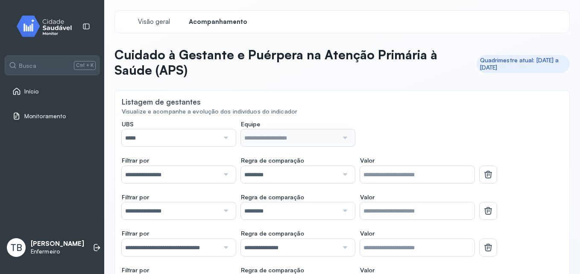
click at [222, 140] on div at bounding box center [225, 137] width 12 height 17
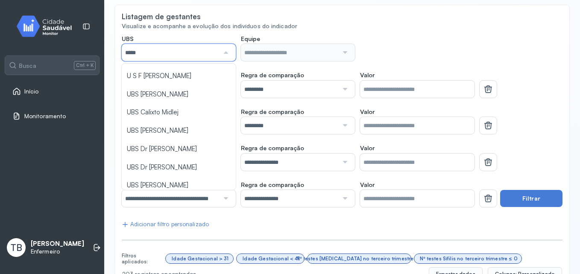
scroll to position [164, 0]
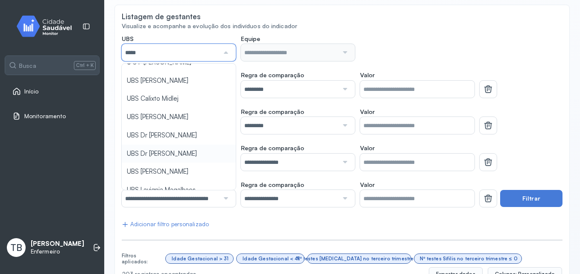
type input "*****"
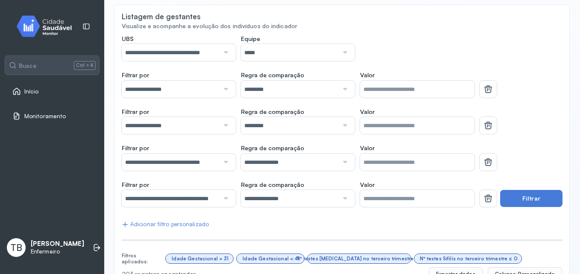
click at [339, 54] on div at bounding box center [344, 52] width 12 height 17
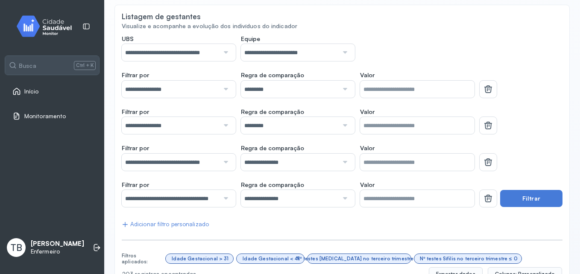
scroll to position [43, 0]
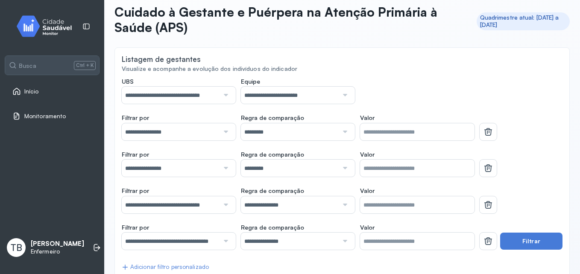
click at [222, 132] on div at bounding box center [225, 131] width 12 height 17
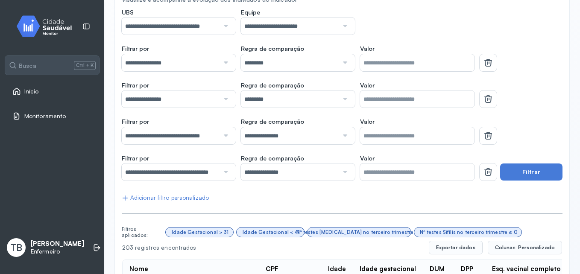
scroll to position [128, 0]
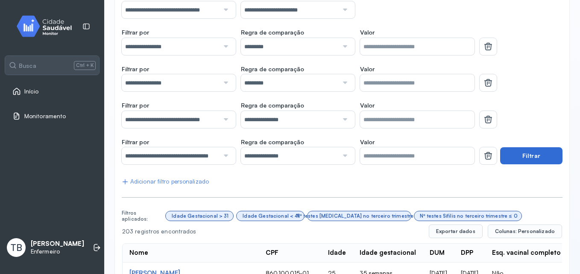
click at [509, 162] on button "Filtrar" at bounding box center [531, 155] width 62 height 17
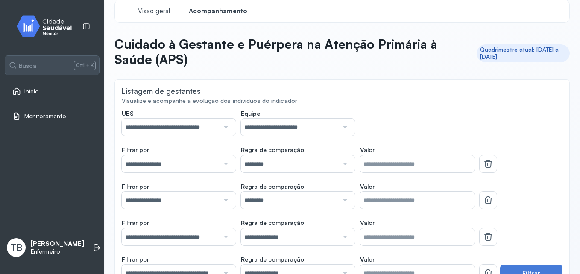
scroll to position [0, 0]
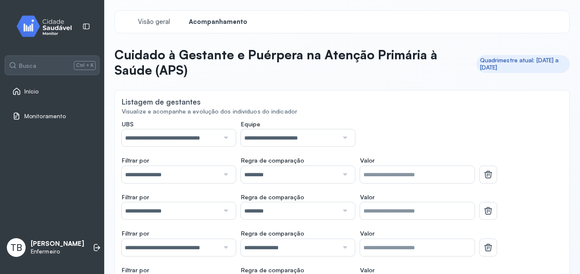
click at [221, 138] on div at bounding box center [225, 137] width 12 height 17
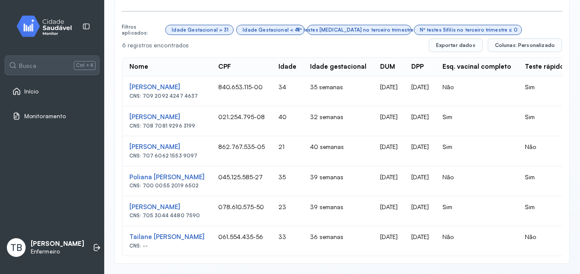
drag, startPoint x: 141, startPoint y: 88, endPoint x: 197, endPoint y: 90, distance: 55.6
click at [197, 93] on div "CNS: 709 2092 4247 4637" at bounding box center [166, 96] width 75 height 6
drag, startPoint x: 197, startPoint y: 90, endPoint x: 187, endPoint y: 90, distance: 10.2
copy div "709 2092 4247 4637"
drag, startPoint x: 126, startPoint y: 76, endPoint x: 238, endPoint y: 80, distance: 111.9
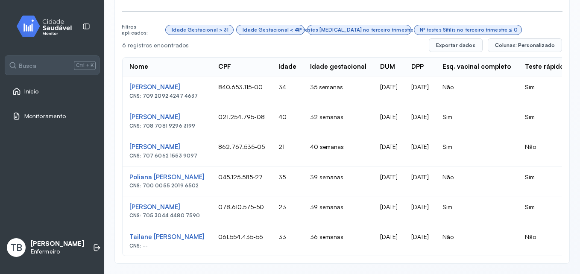
click at [211, 80] on td "[PERSON_NAME] CNS: 709 2092 4247 4637" at bounding box center [167, 91] width 89 height 30
drag, startPoint x: 238, startPoint y: 80, endPoint x: 226, endPoint y: 81, distance: 12.0
copy div "[PERSON_NAME]"
click at [272, 89] on td "840.653.115-00" at bounding box center [241, 91] width 60 height 30
drag, startPoint x: 141, startPoint y: 90, endPoint x: 193, endPoint y: 88, distance: 52.1
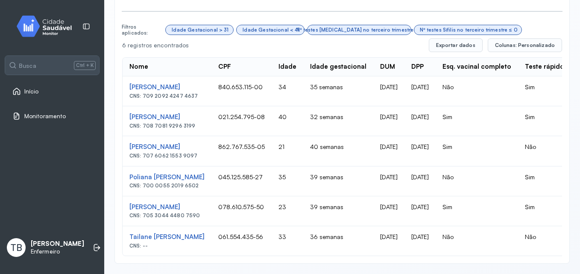
click at [193, 93] on div "CNS: 709 2092 4247 4637" at bounding box center [166, 96] width 75 height 6
drag, startPoint x: 193, startPoint y: 88, endPoint x: 185, endPoint y: 89, distance: 7.7
copy div "709 2092 4247 4637"
click at [205, 93] on div "CNS: 709 2092 4247 4637" at bounding box center [166, 96] width 75 height 6
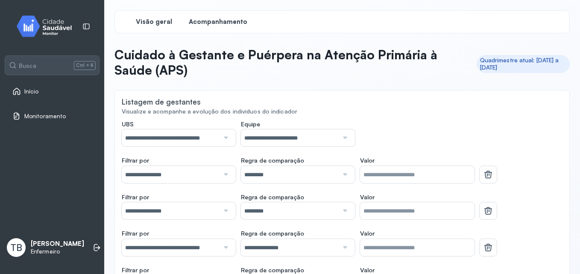
click at [167, 19] on span "Visão geral" at bounding box center [154, 22] width 36 height 8
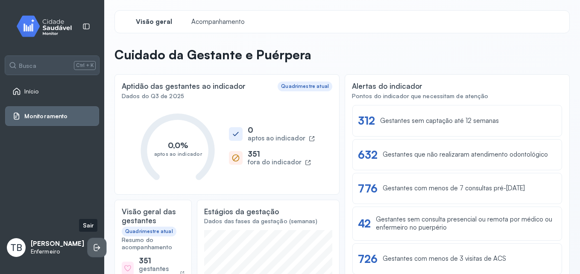
click at [93, 244] on icon at bounding box center [97, 247] width 9 height 9
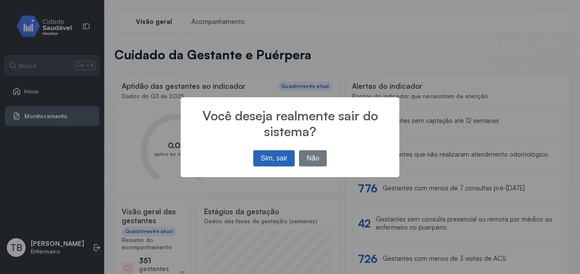
click at [287, 160] on button "Sim, sair" at bounding box center [273, 158] width 41 height 16
